Goal: Navigation & Orientation: Find specific page/section

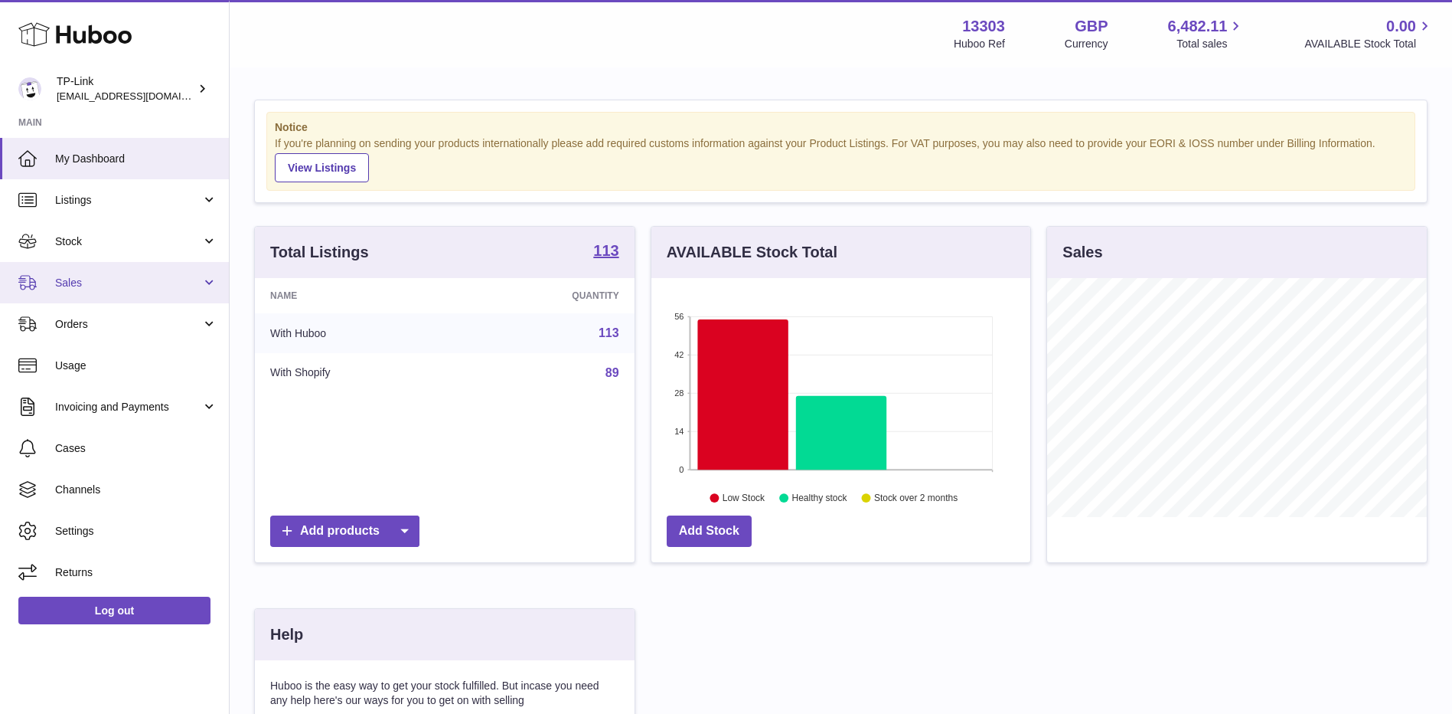
scroll to position [239, 379]
click at [106, 279] on span "Sales" at bounding box center [128, 283] width 146 height 15
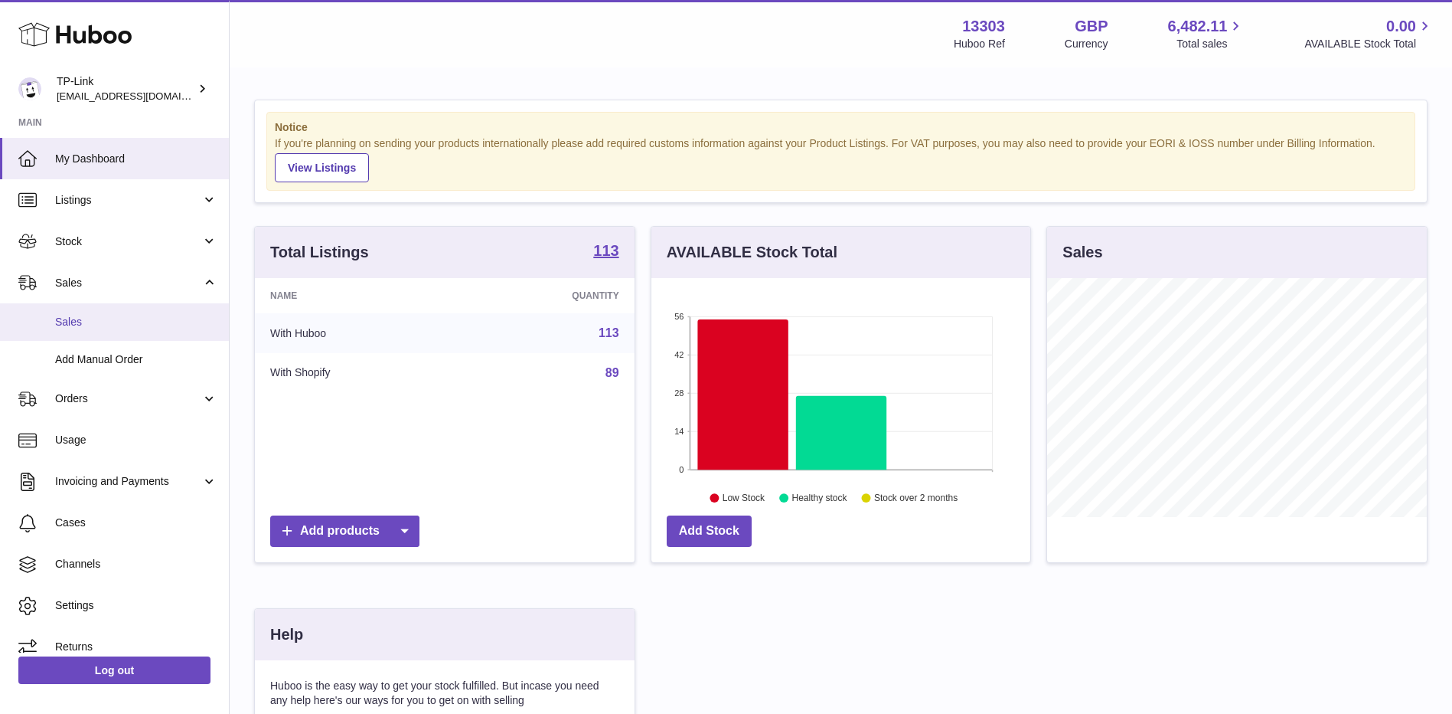
click at [94, 318] on span "Sales" at bounding box center [136, 322] width 162 height 15
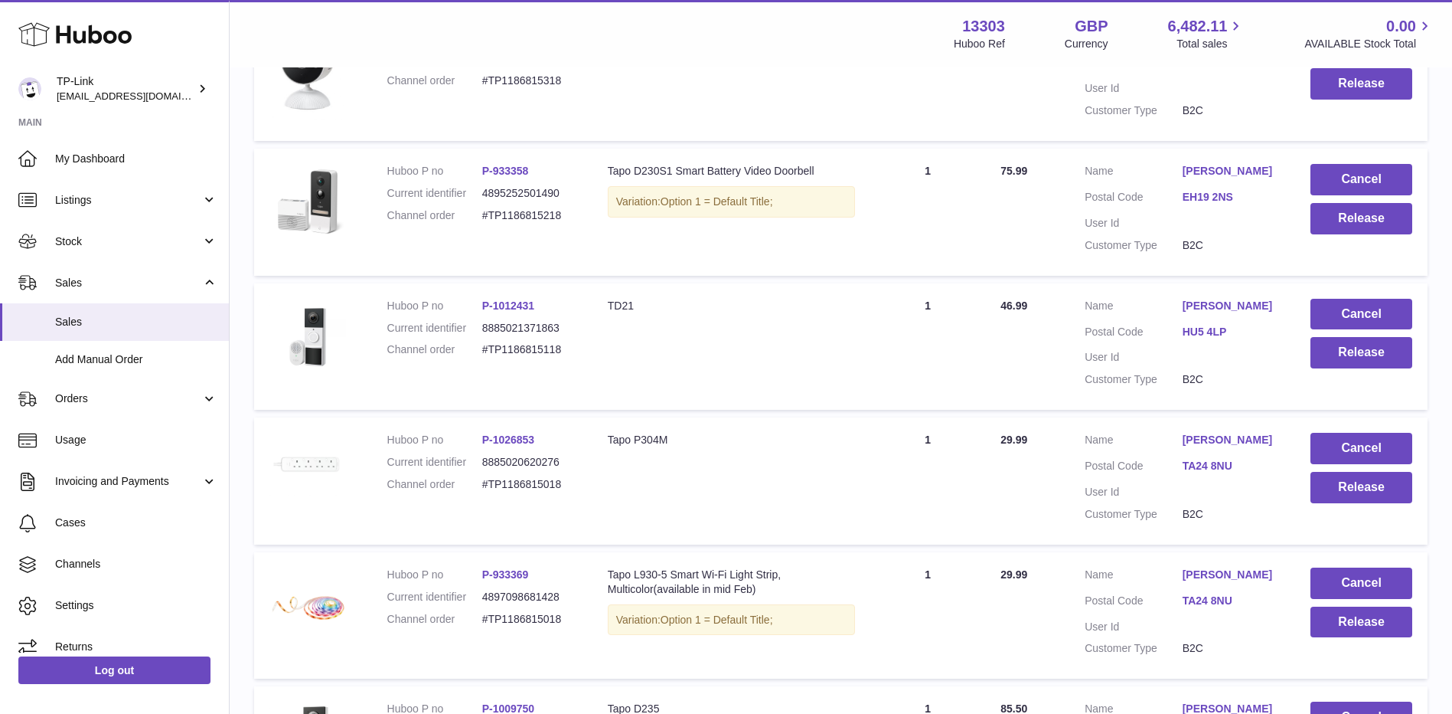
scroll to position [410, 0]
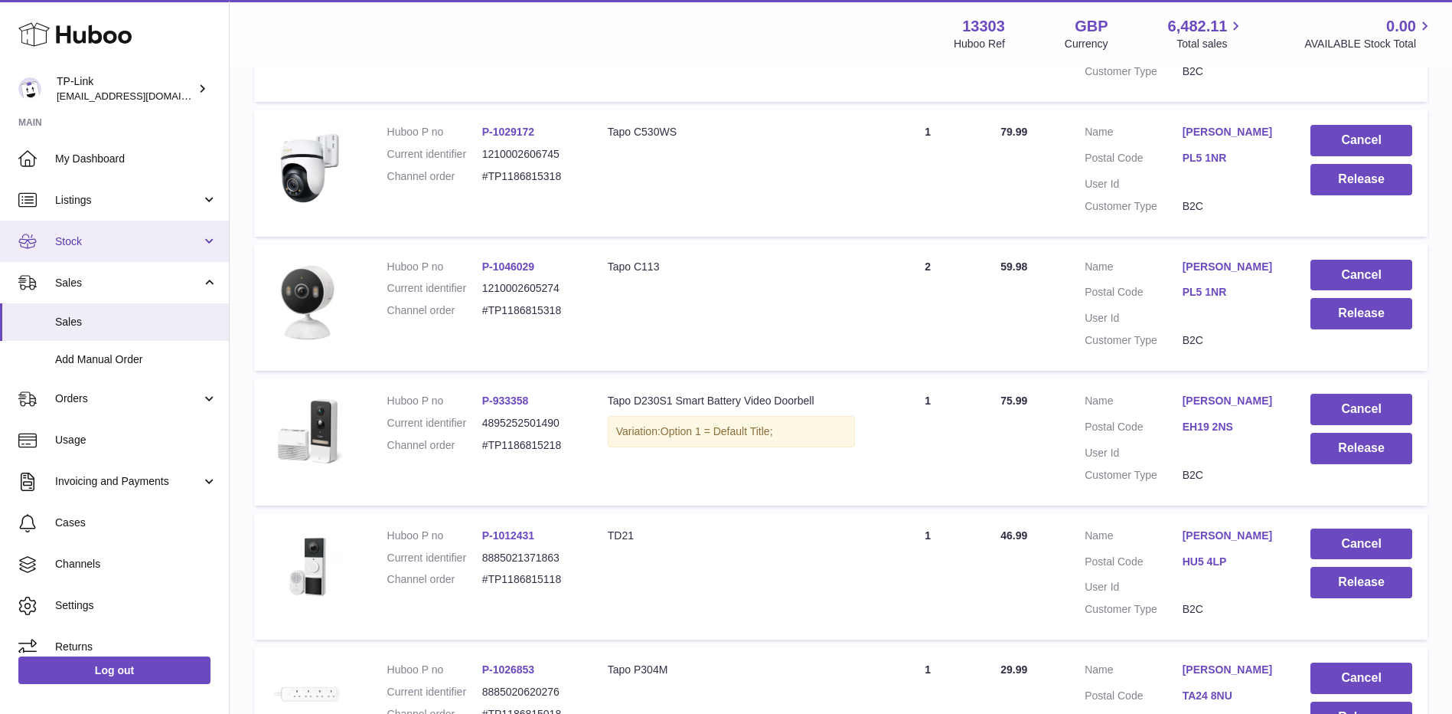
click at [132, 253] on link "Stock" at bounding box center [114, 240] width 229 height 41
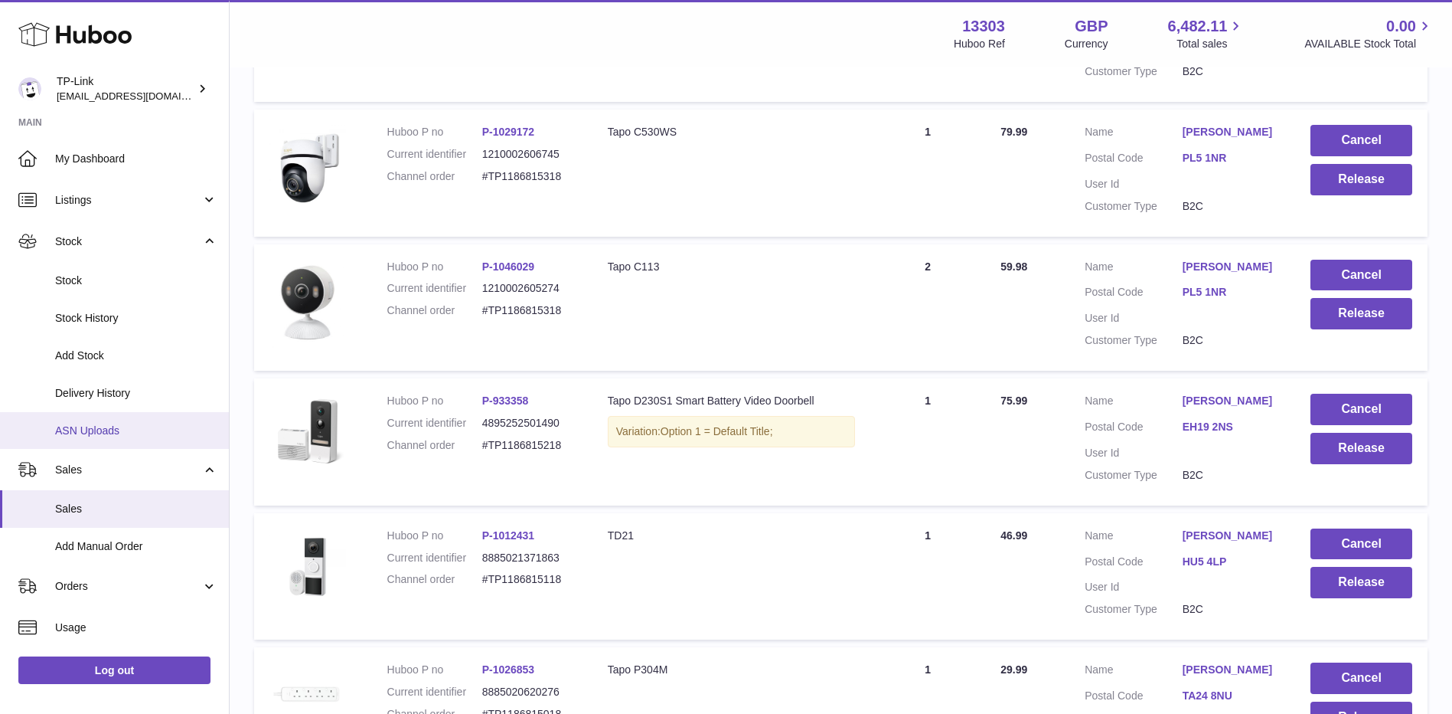
click at [121, 427] on span "ASN Uploads" at bounding box center [136, 430] width 162 height 15
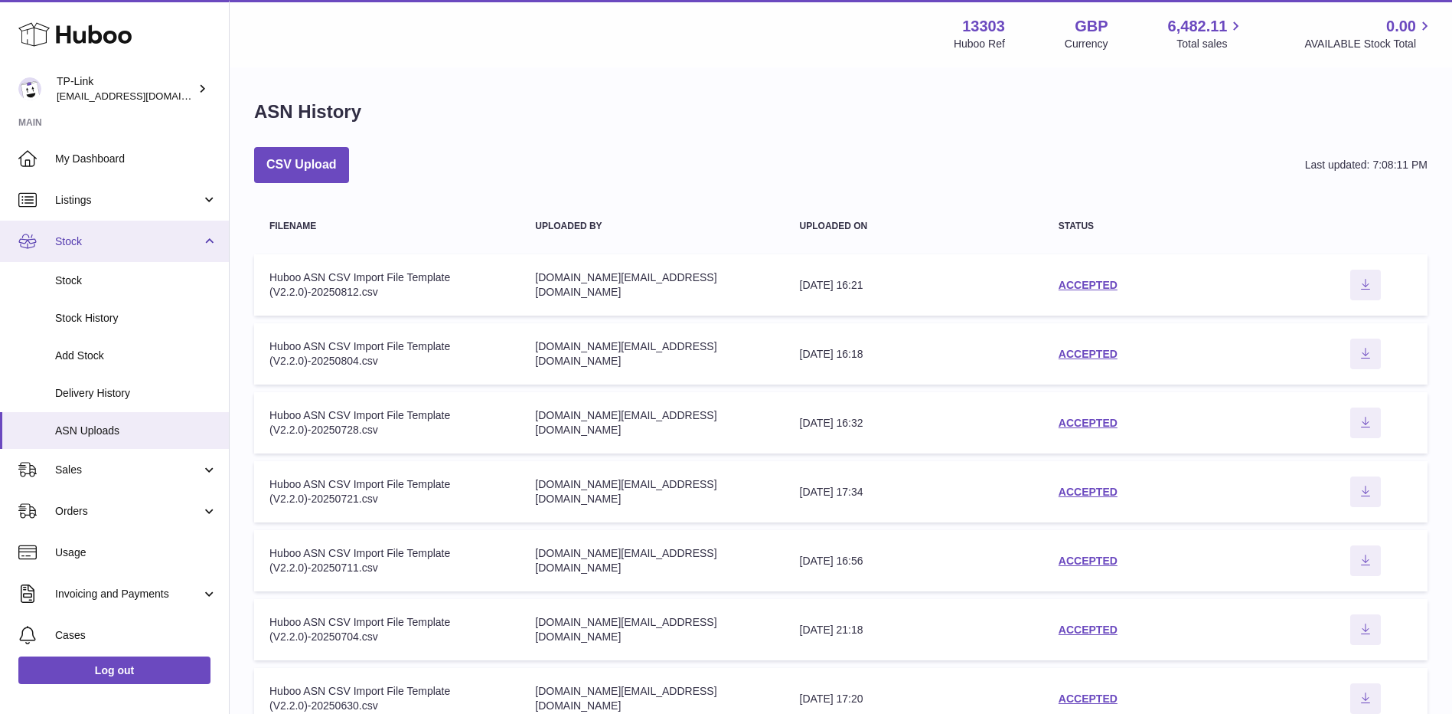
click at [114, 244] on span "Stock" at bounding box center [128, 241] width 146 height 15
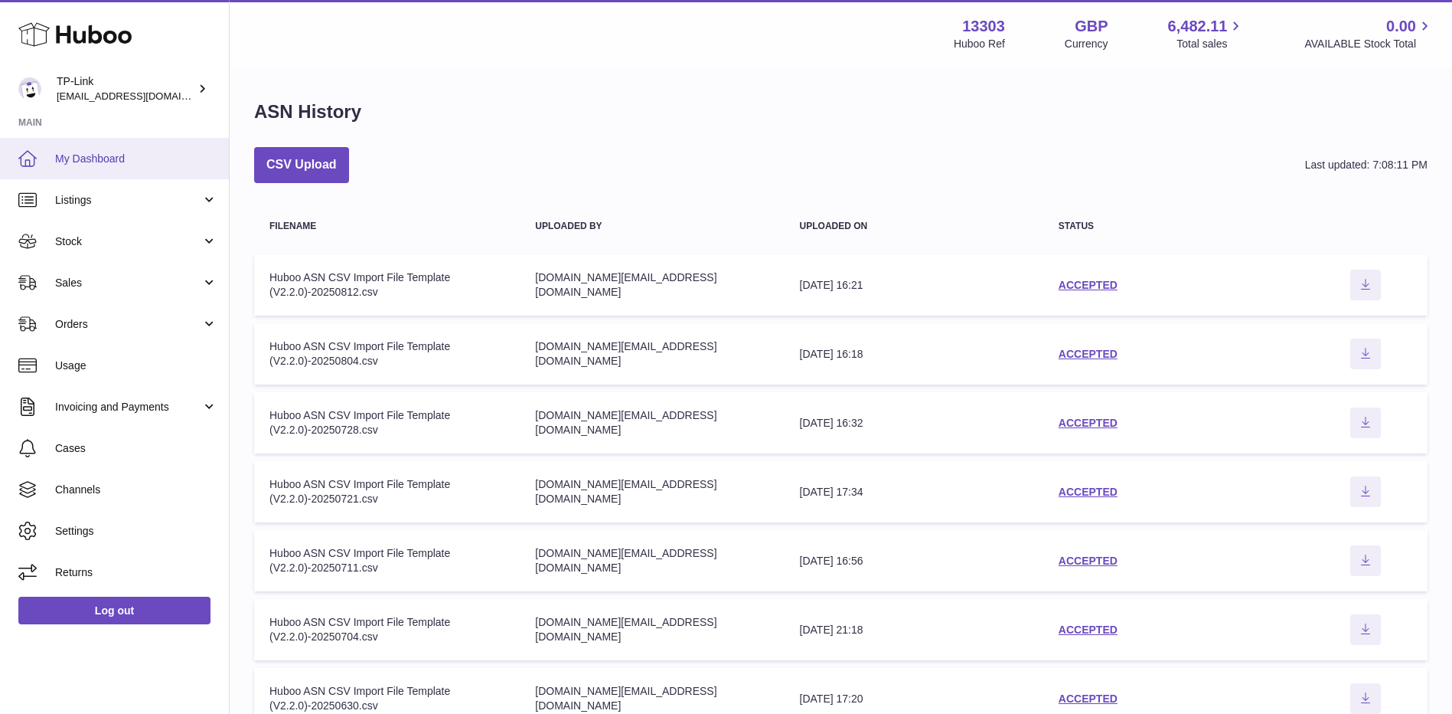
click at [120, 160] on span "My Dashboard" at bounding box center [136, 159] width 162 height 15
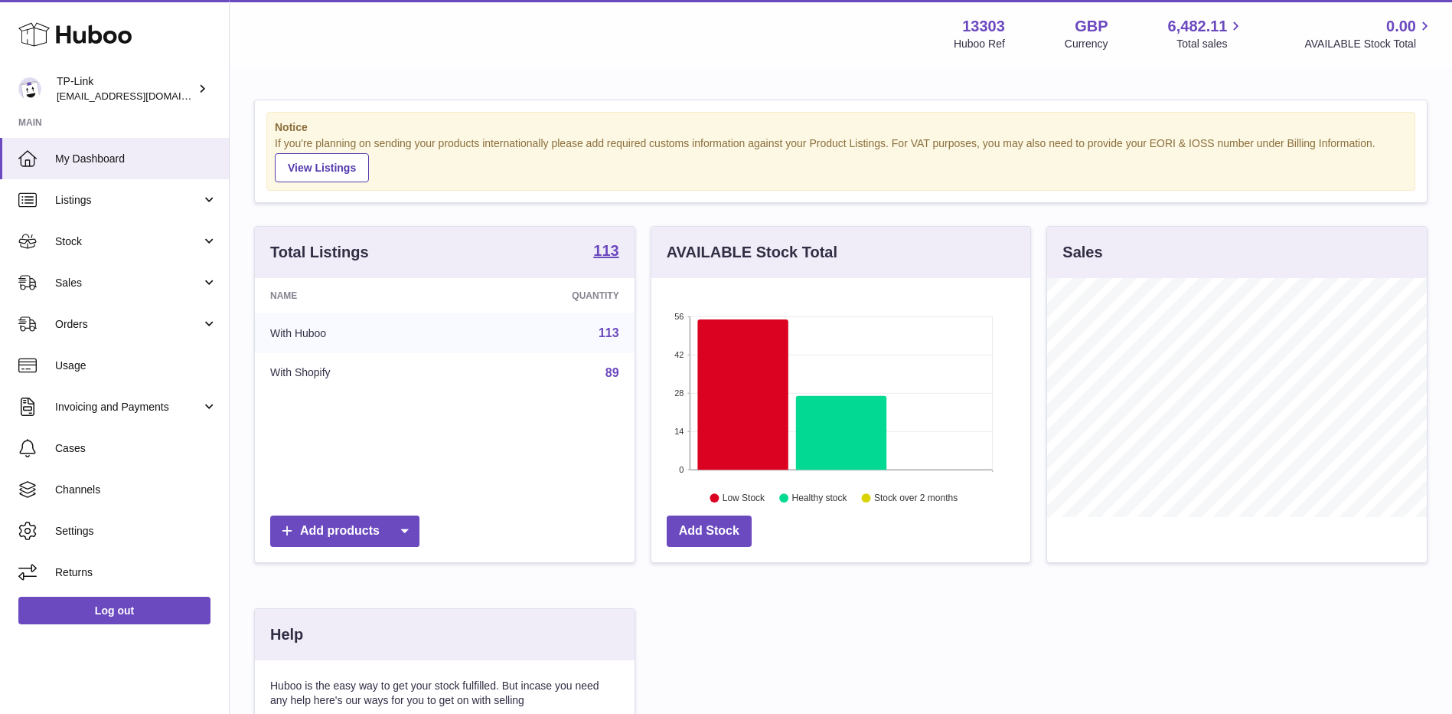
scroll to position [239, 379]
click at [98, 282] on span "Sales" at bounding box center [128, 283] width 146 height 15
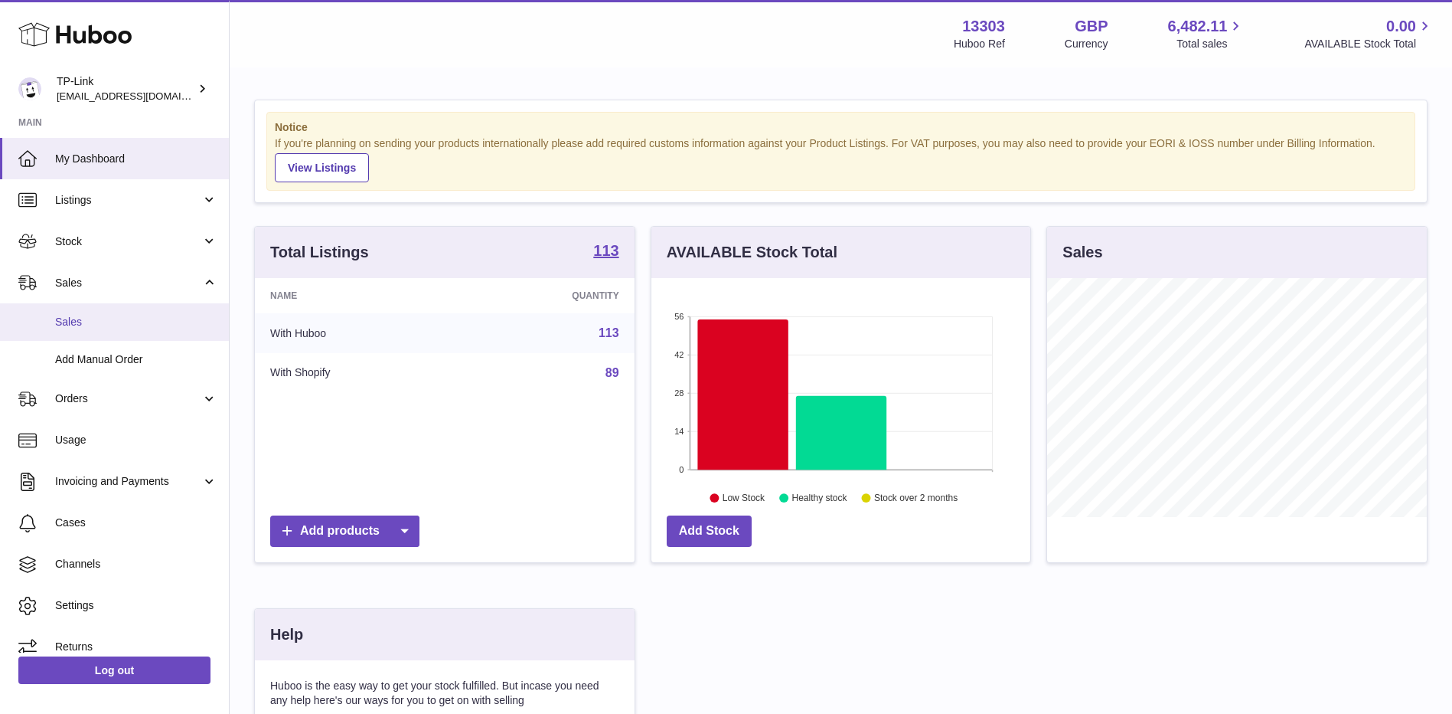
click at [91, 323] on span "Sales" at bounding box center [136, 322] width 162 height 15
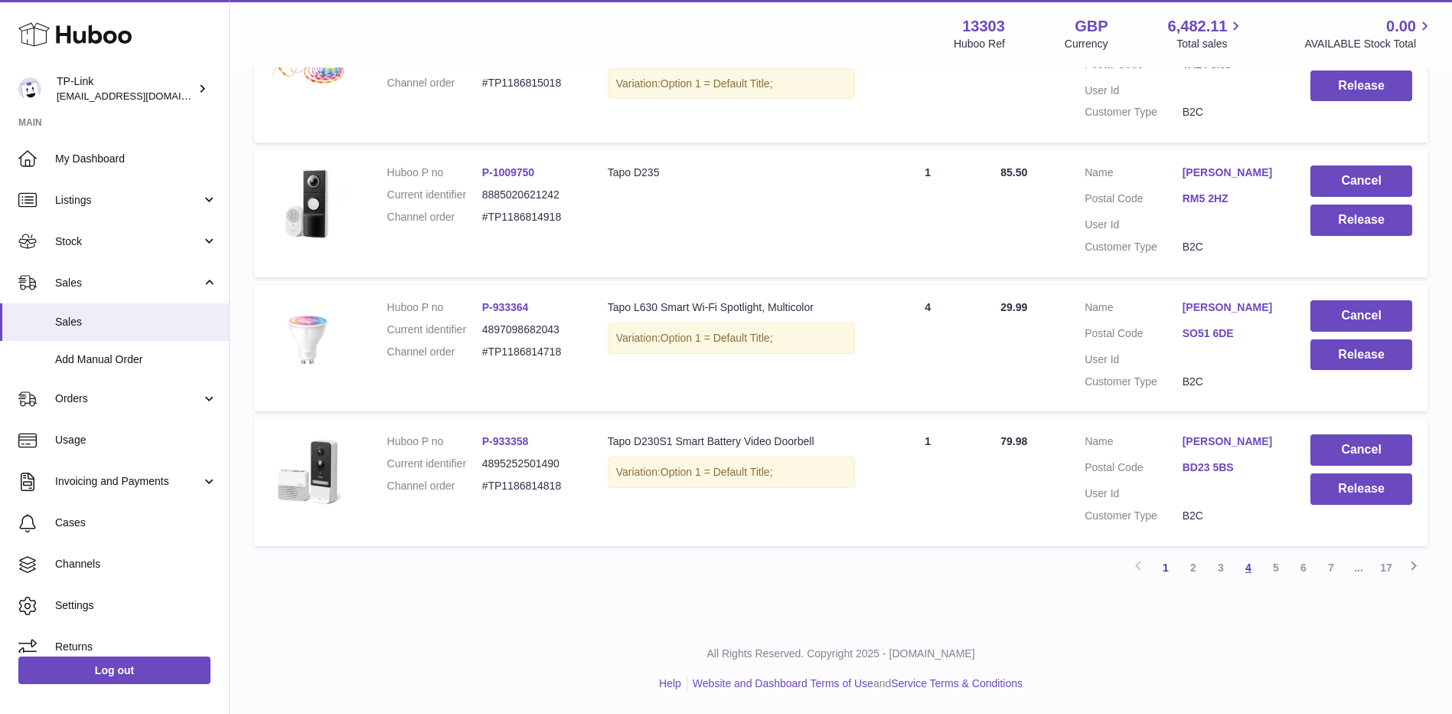
click at [1248, 561] on link "4" at bounding box center [1249, 568] width 28 height 28
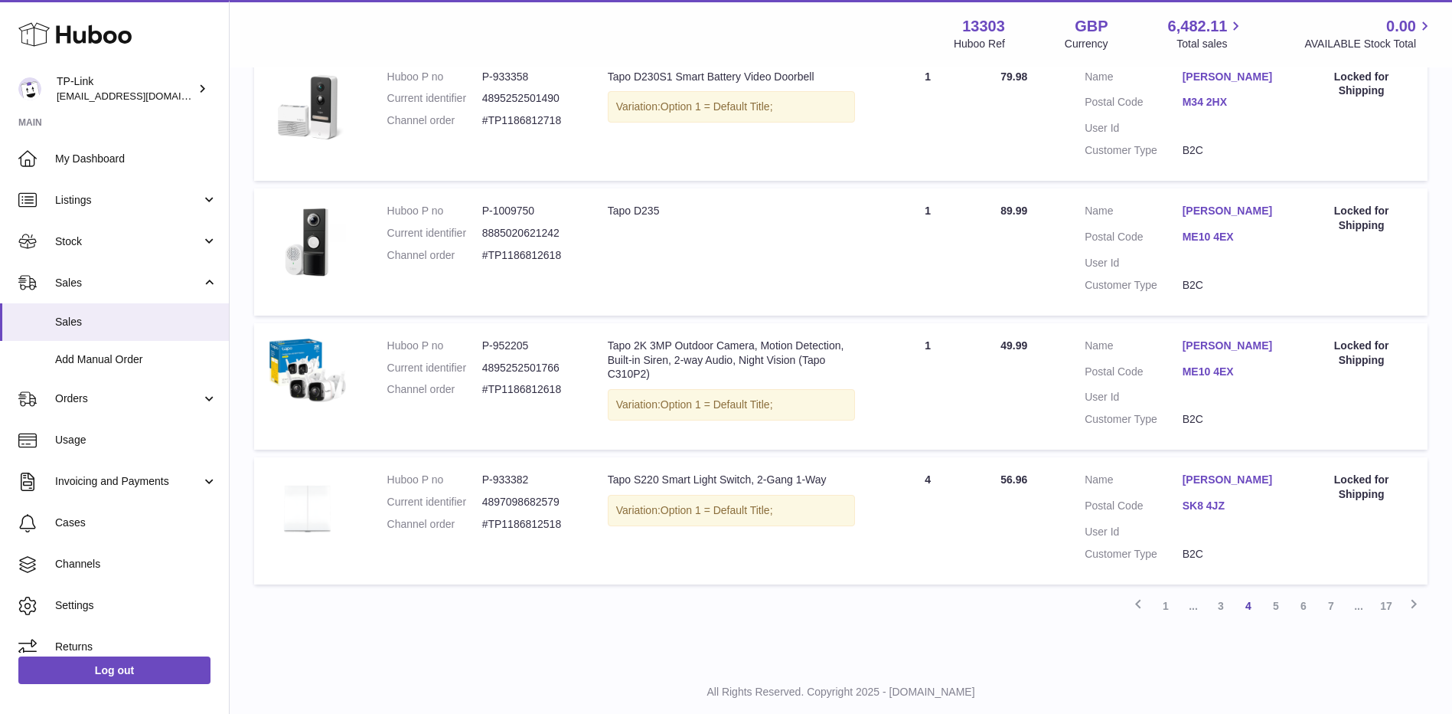
scroll to position [1175, 0]
